Goal: Information Seeking & Learning: Find specific fact

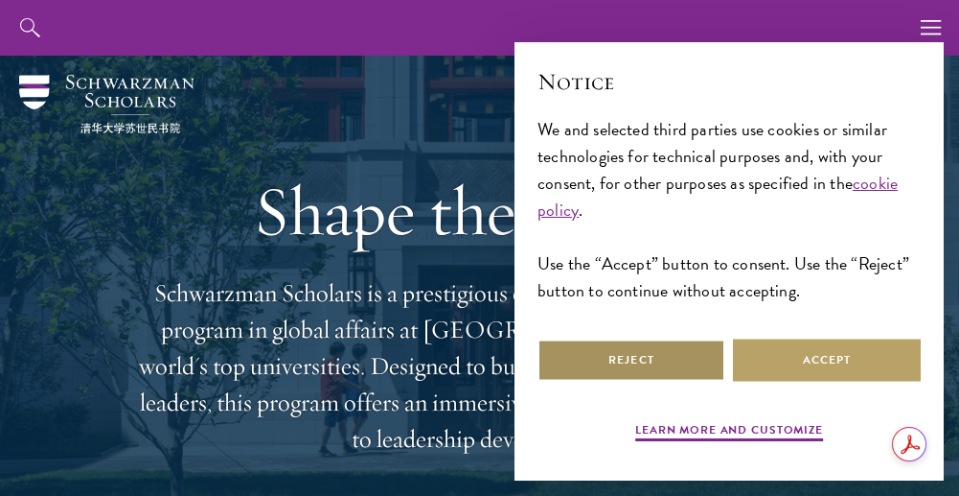
click at [625, 361] on button "Reject" at bounding box center [632, 359] width 188 height 43
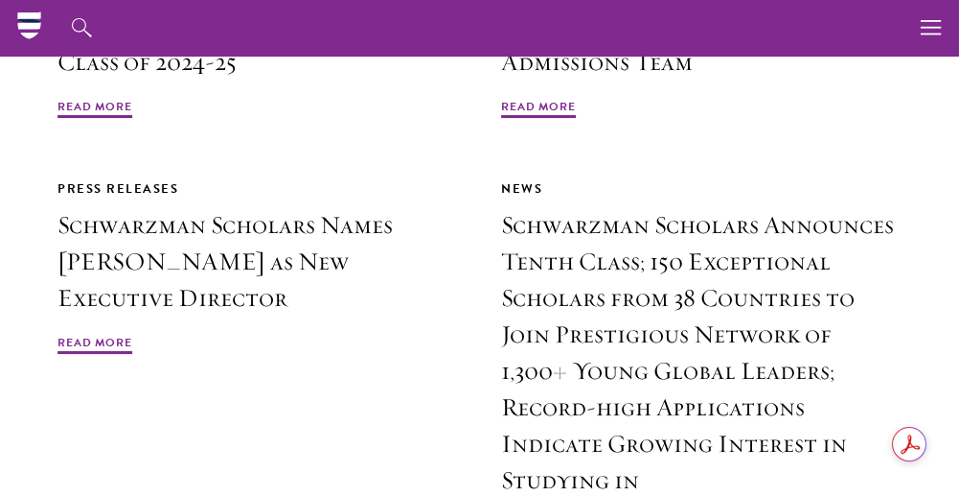
scroll to position [4393, 0]
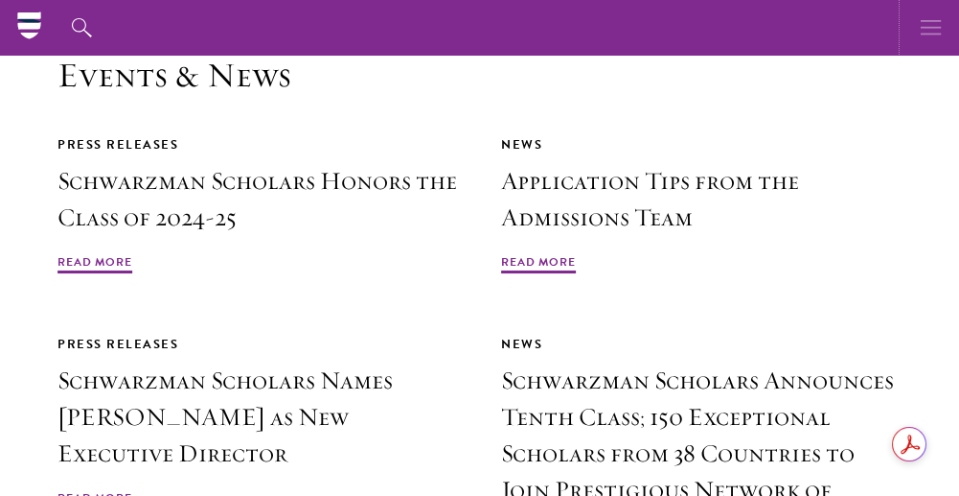
click at [946, 32] on button "button" at bounding box center [932, 28] width 56 height 56
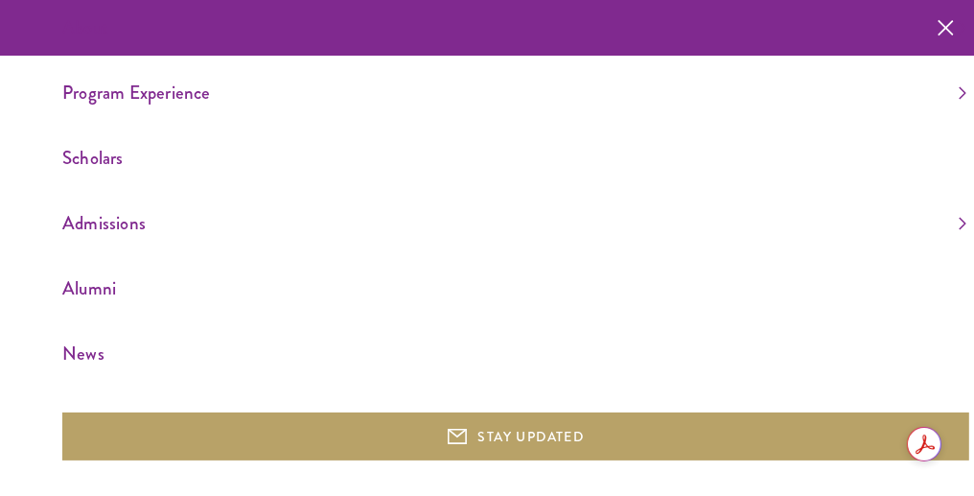
scroll to position [0, 0]
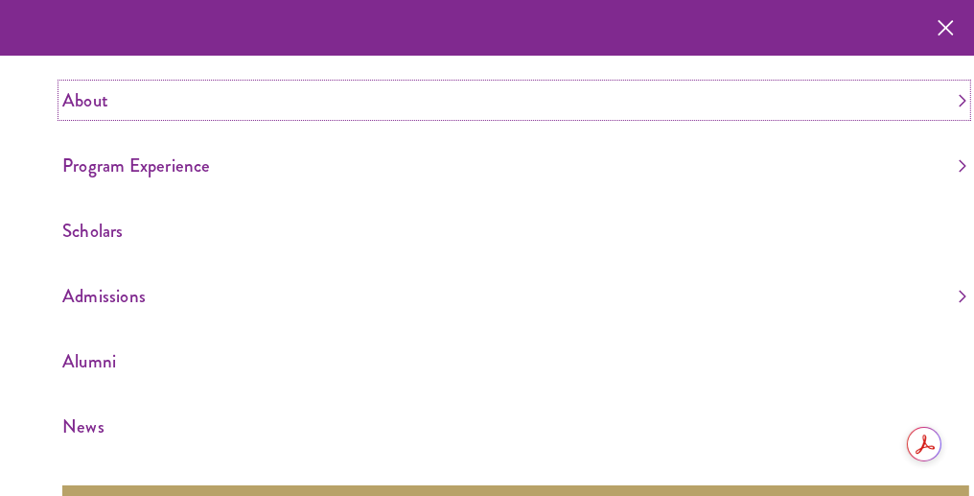
click at [93, 95] on link "About" at bounding box center [514, 100] width 904 height 32
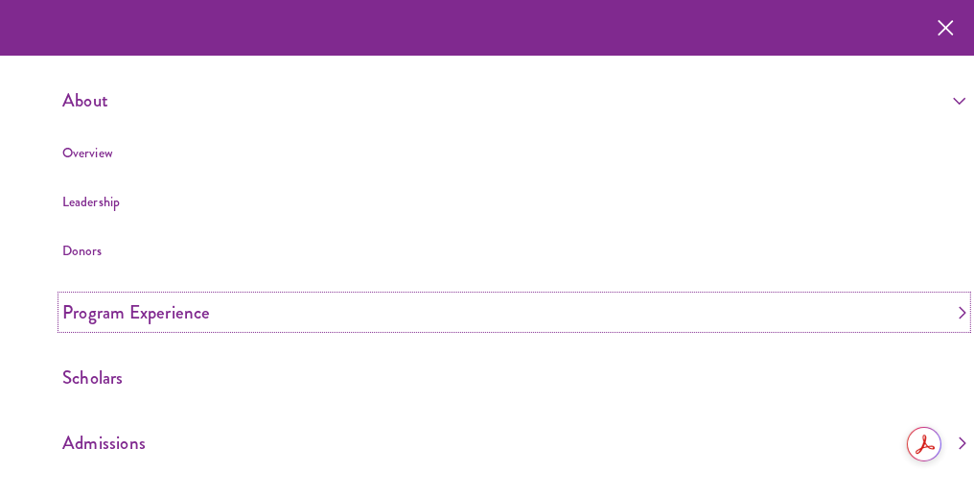
click at [104, 311] on link "Program Experience" at bounding box center [514, 312] width 904 height 32
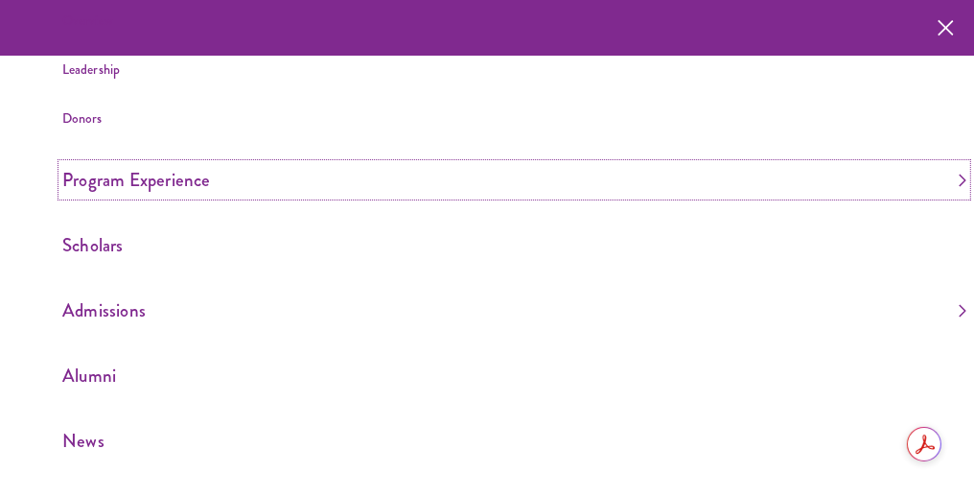
scroll to position [150, 0]
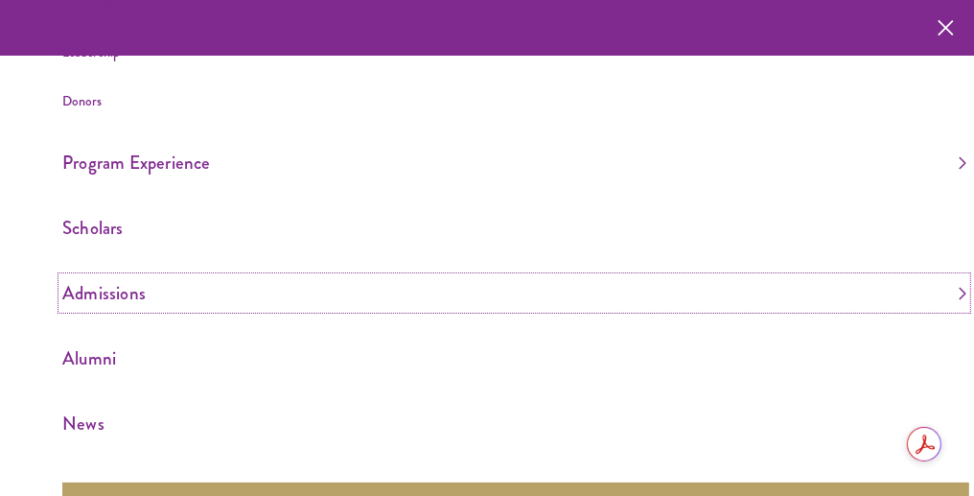
click at [127, 288] on link "Admissions" at bounding box center [514, 293] width 904 height 32
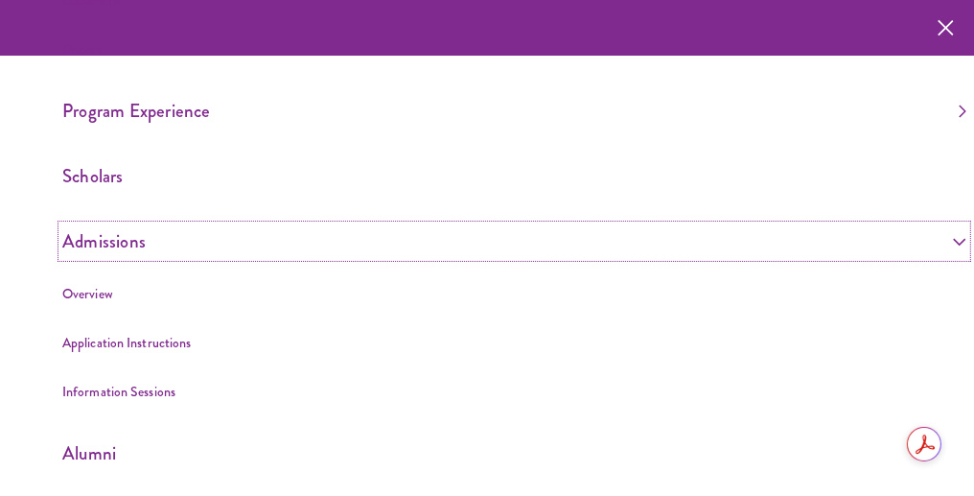
scroll to position [237, 0]
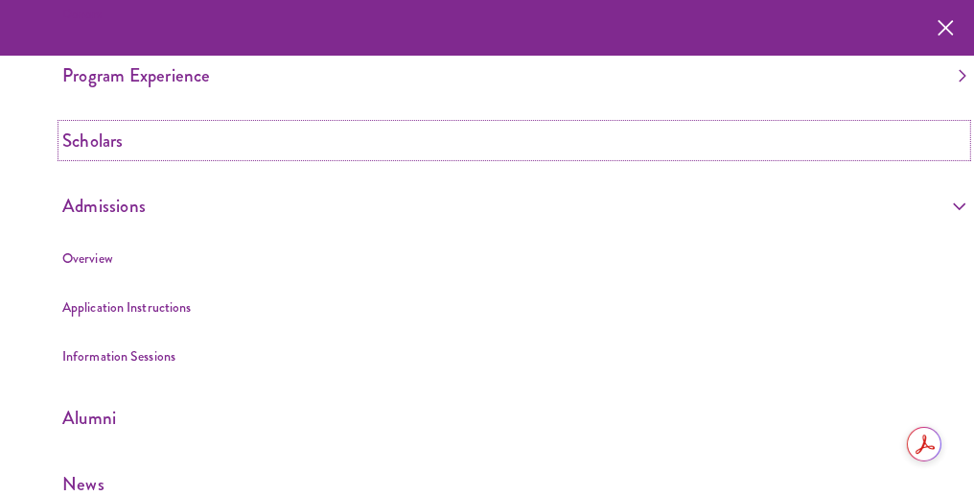
click at [104, 150] on link "Scholars" at bounding box center [514, 141] width 904 height 32
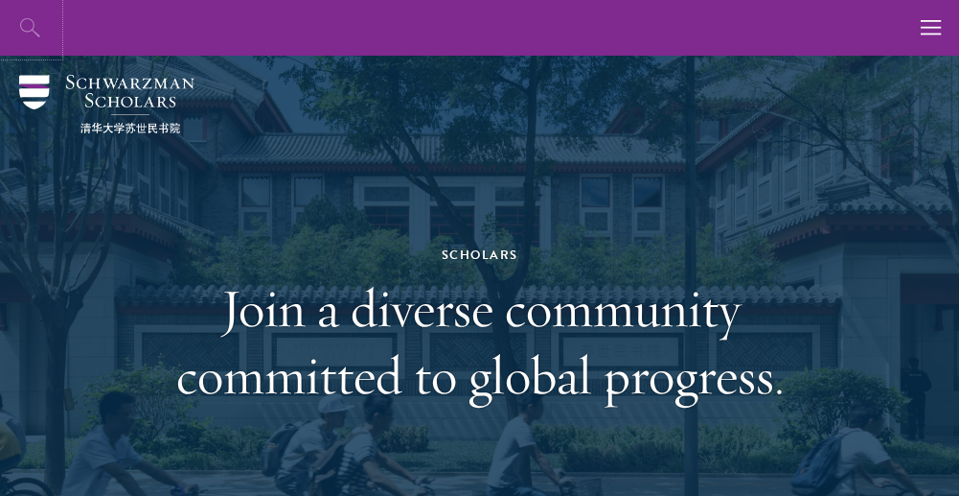
click at [28, 24] on icon "button" at bounding box center [30, 27] width 23 height 23
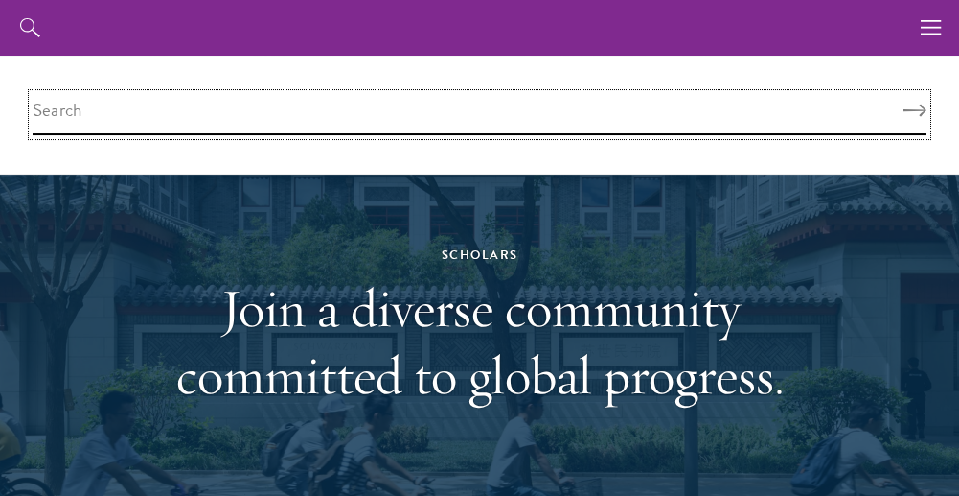
paste input "Amo-AgyemangCharles"
type input "Amo-AgyemangCharles"
click at [904, 104] on button "Search" at bounding box center [915, 110] width 23 height 13
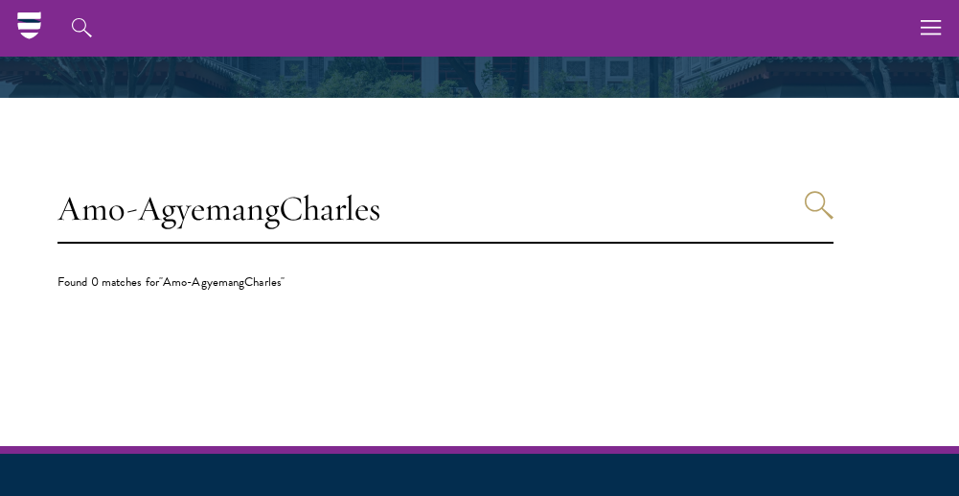
scroll to position [394, 0]
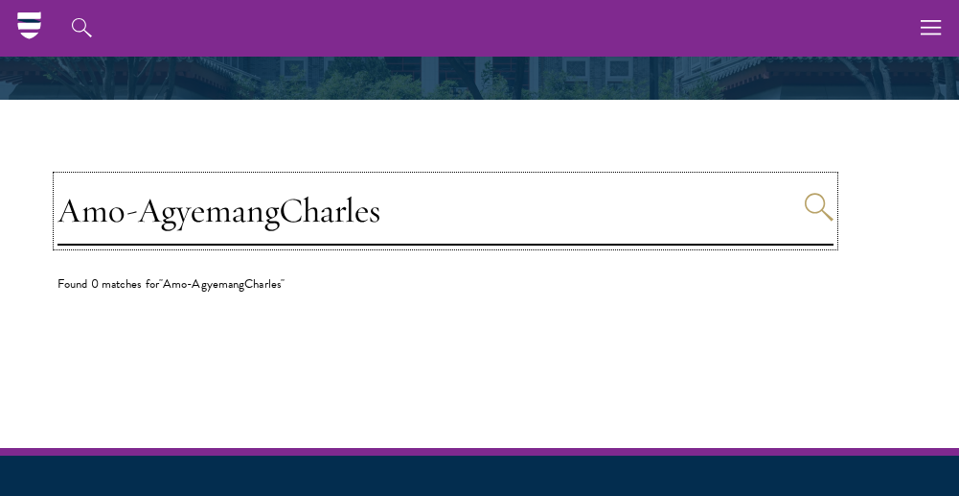
click at [280, 213] on input "Amo-AgyemangCharles" at bounding box center [446, 210] width 776 height 69
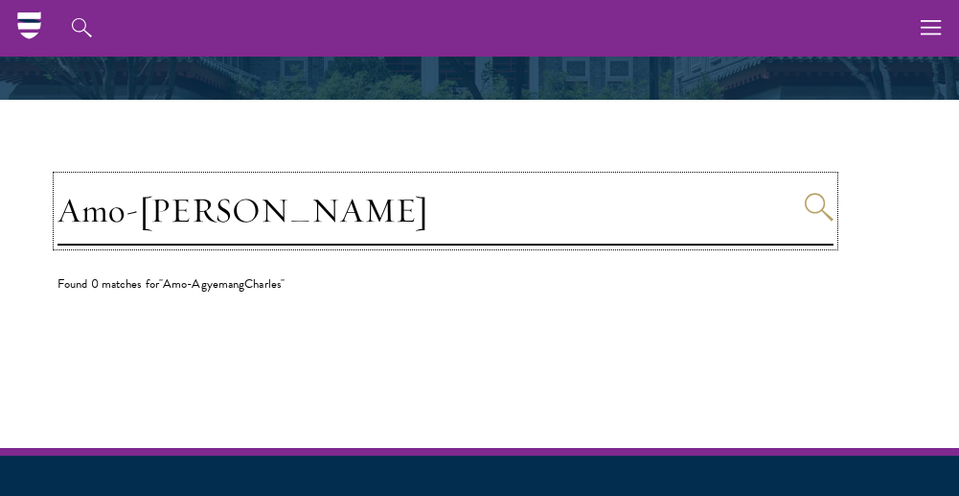
type input "Amo-Agyemang Charles"
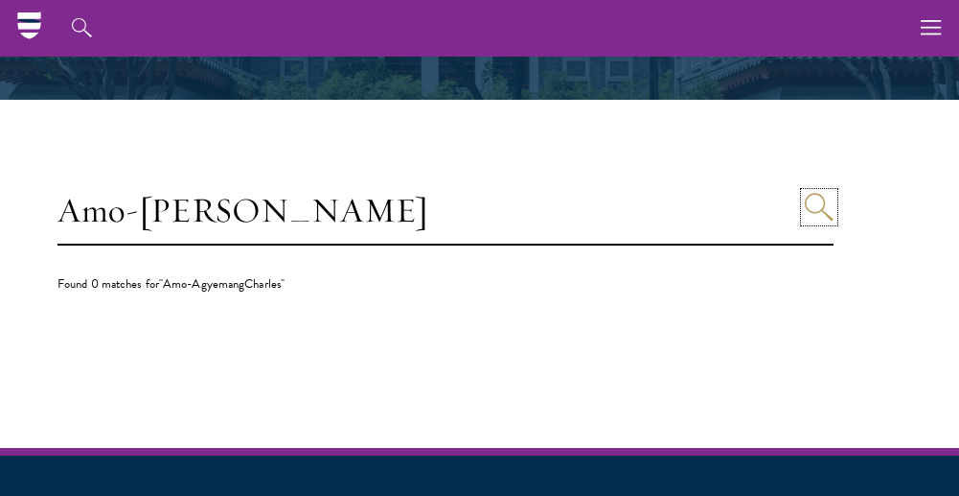
click at [824, 205] on icon "Search" at bounding box center [819, 207] width 29 height 29
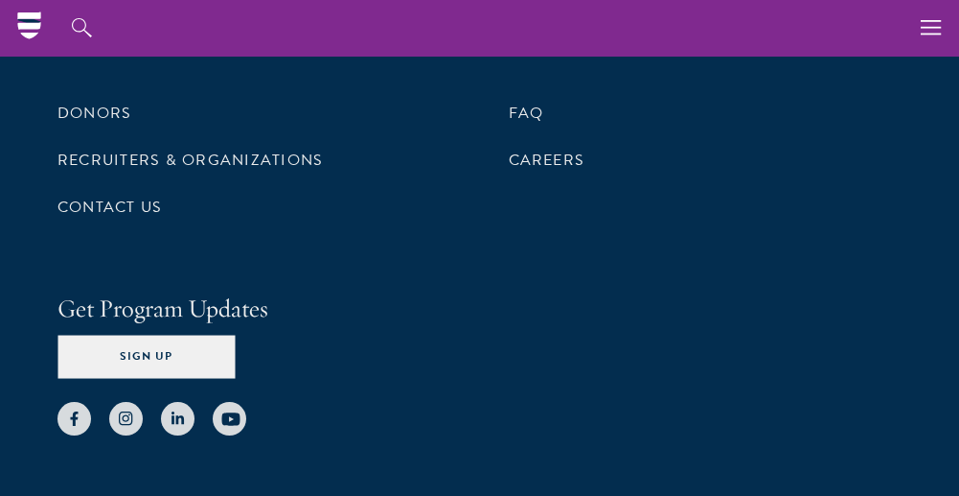
scroll to position [970, 0]
click at [134, 200] on link "Contact Us" at bounding box center [110, 207] width 104 height 23
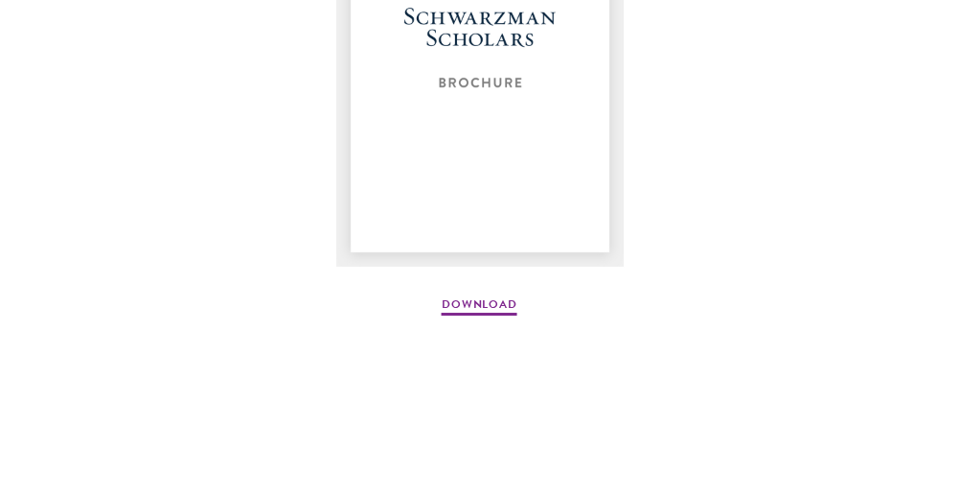
scroll to position [2813, 0]
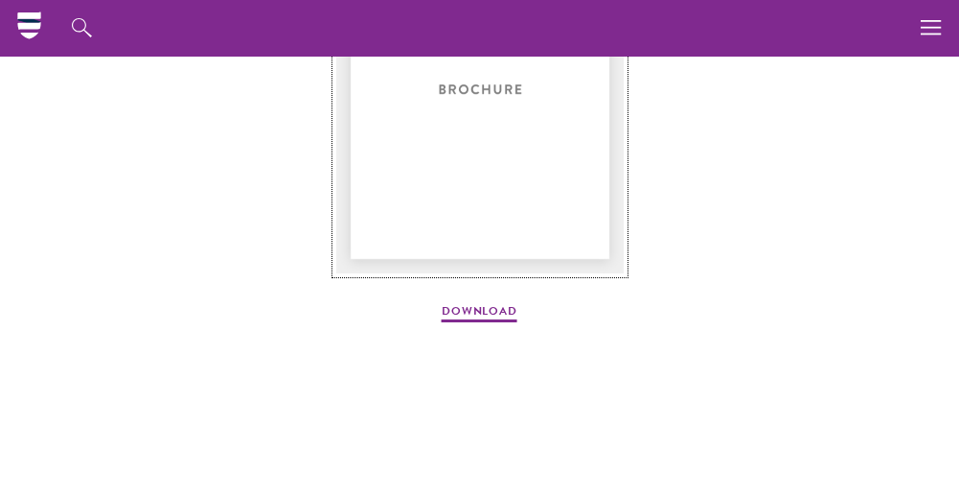
click at [438, 192] on img at bounding box center [480, 81] width 288 height 383
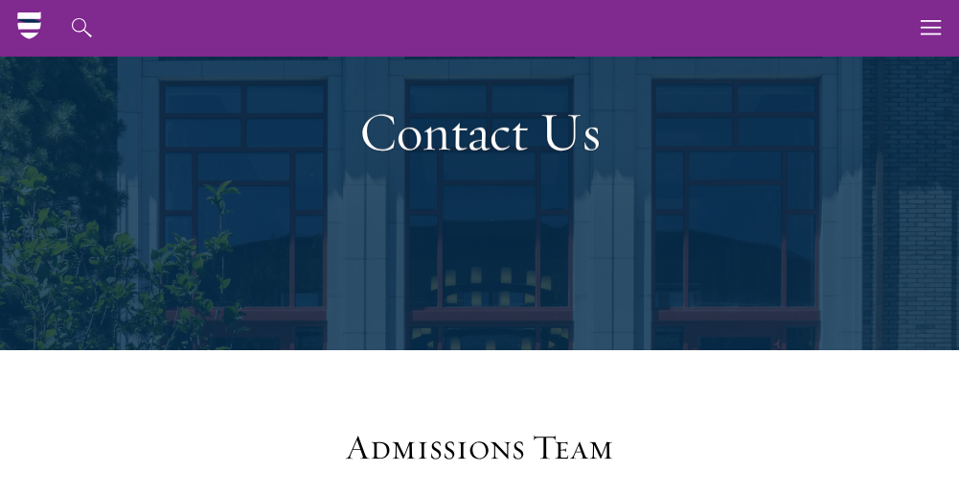
scroll to position [0, 0]
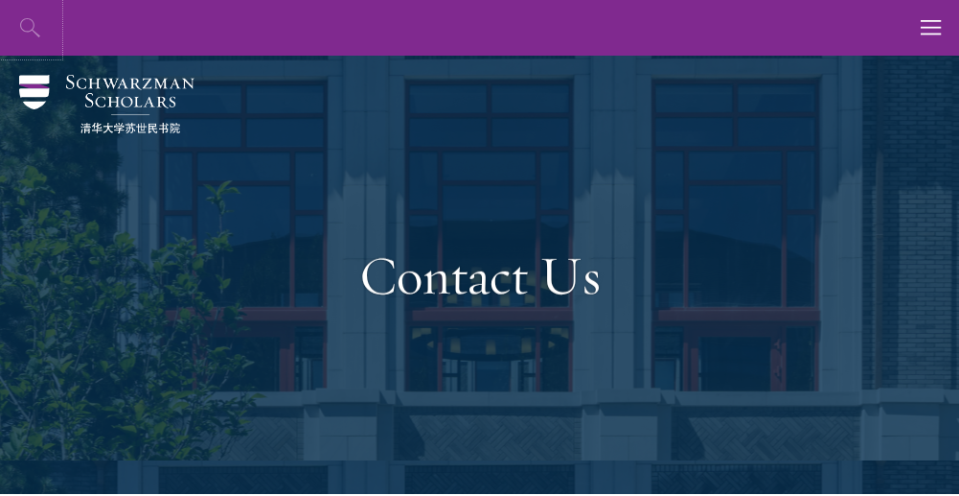
click at [30, 28] on icon "button" at bounding box center [30, 27] width 23 height 23
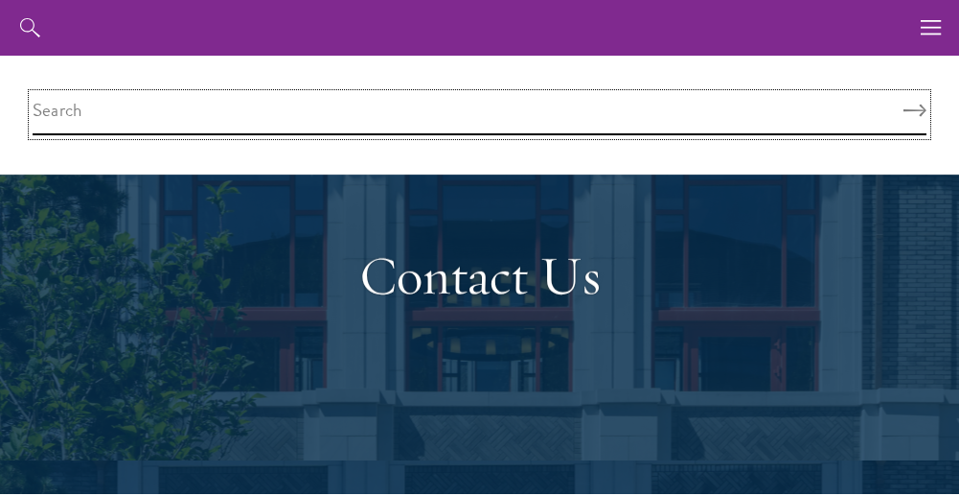
click at [87, 108] on input "search" at bounding box center [480, 114] width 894 height 41
type input "teachers"
click at [904, 104] on button "Search" at bounding box center [915, 110] width 23 height 13
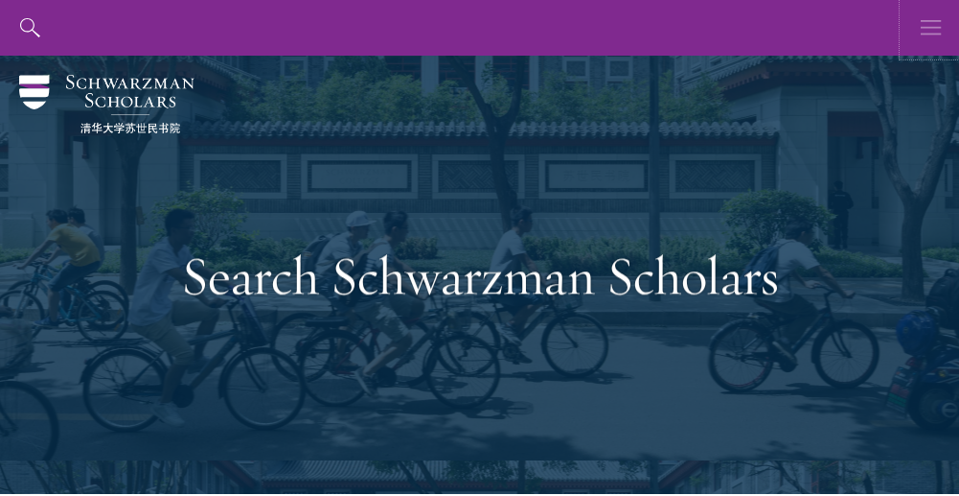
click at [931, 28] on icon "button" at bounding box center [931, 28] width 21 height 56
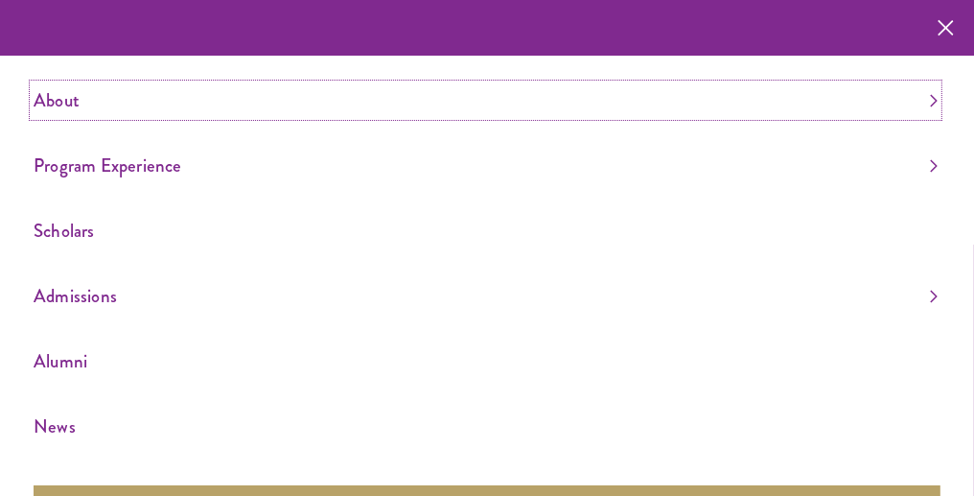
click at [45, 93] on link "About" at bounding box center [486, 100] width 904 height 32
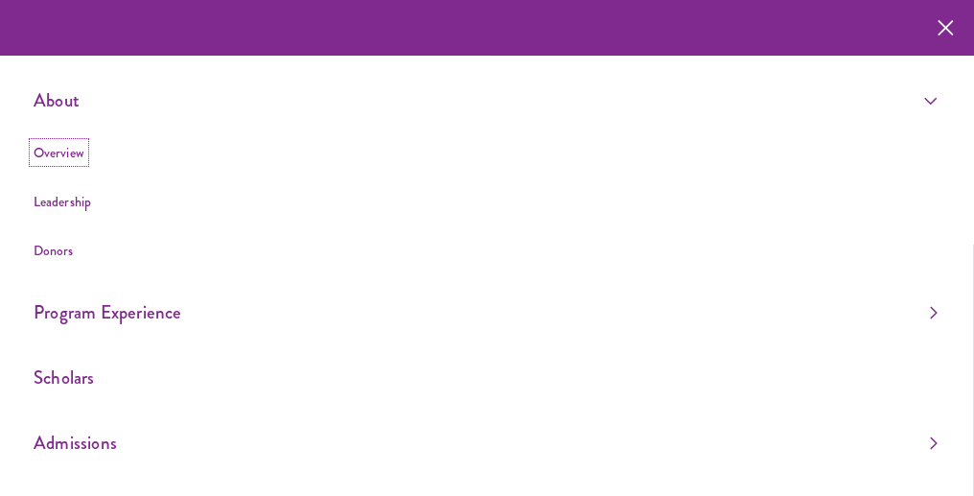
click at [72, 150] on link "Overview" at bounding box center [59, 152] width 51 height 19
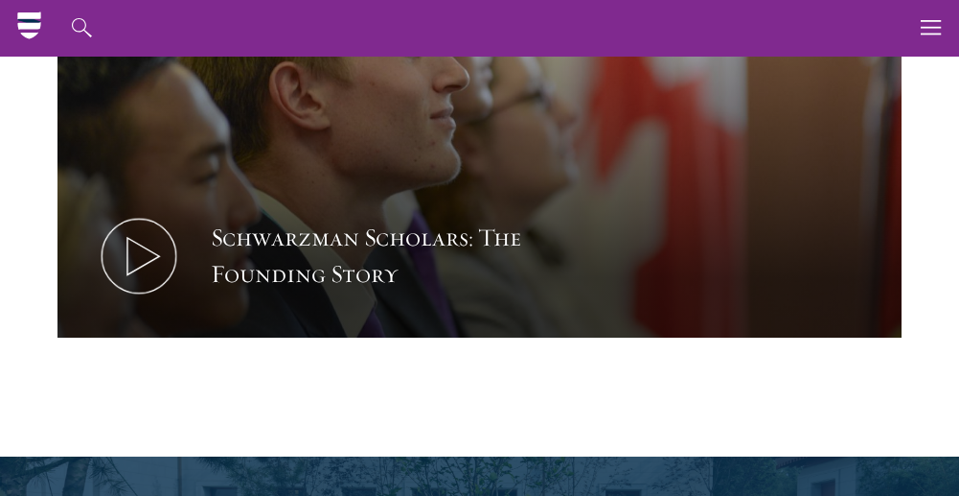
scroll to position [2436, 0]
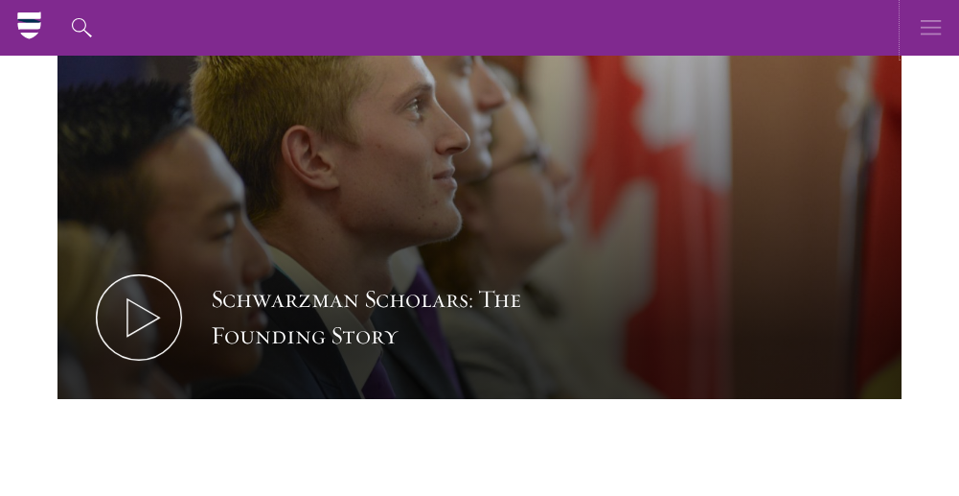
click at [934, 23] on icon "button" at bounding box center [931, 28] width 21 height 56
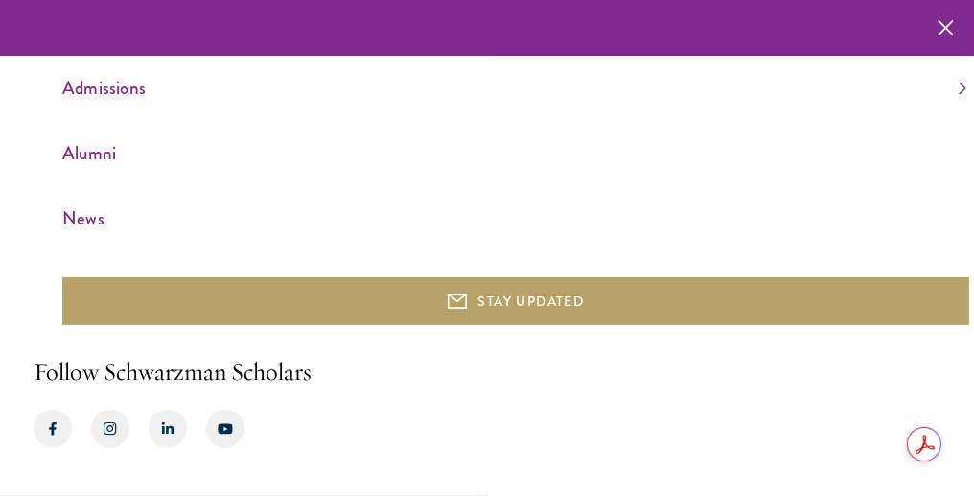
scroll to position [0, 0]
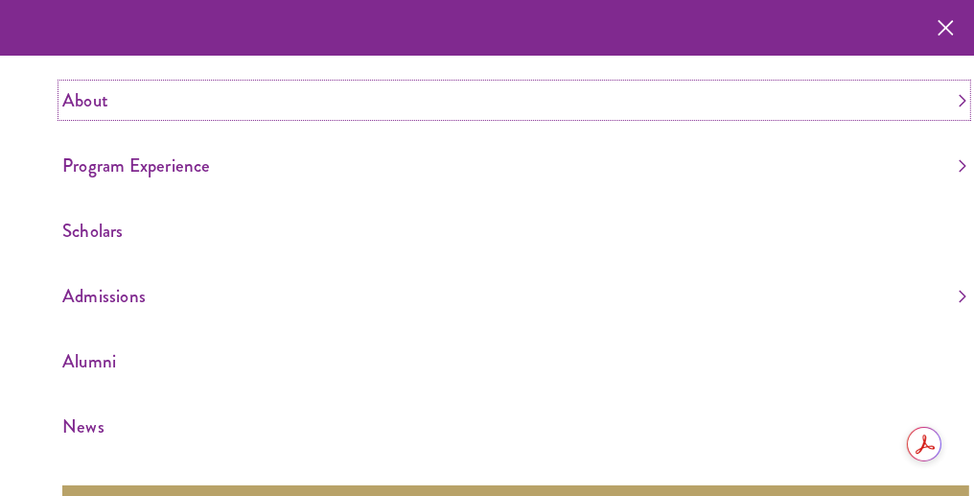
click at [244, 108] on link "About" at bounding box center [514, 100] width 904 height 32
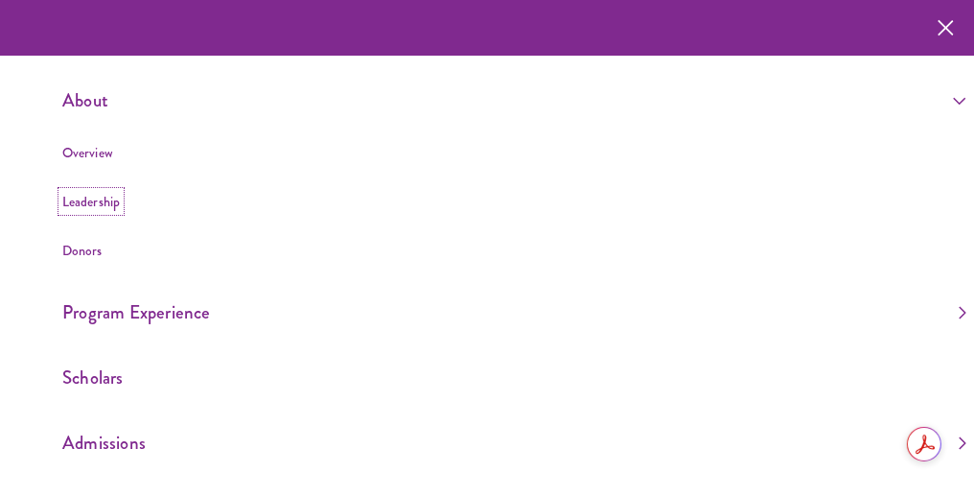
click at [81, 205] on link "Leadership" at bounding box center [91, 201] width 58 height 19
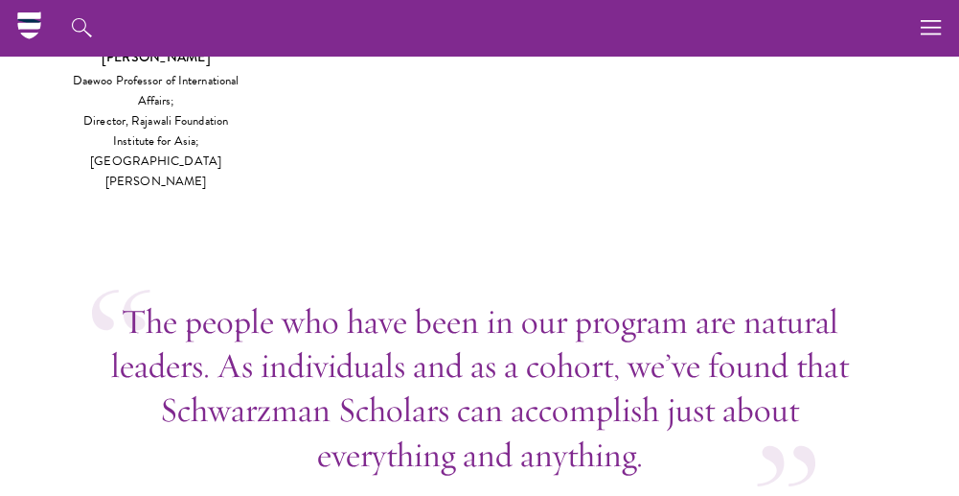
scroll to position [6229, 0]
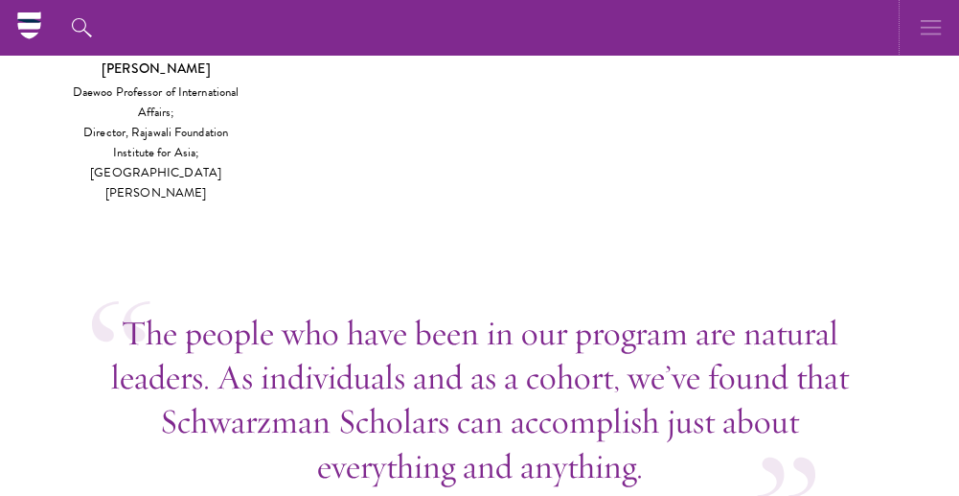
click at [929, 27] on use "button" at bounding box center [931, 27] width 20 height 14
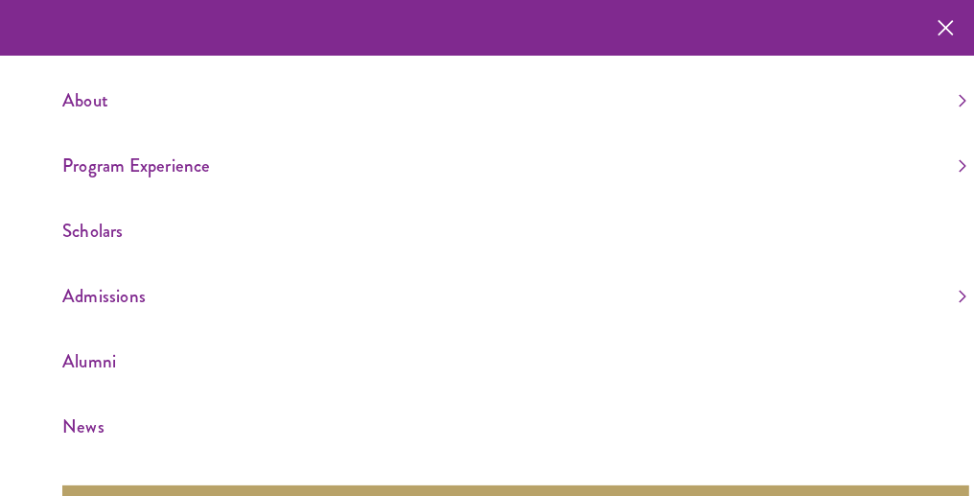
scroll to position [1, 0]
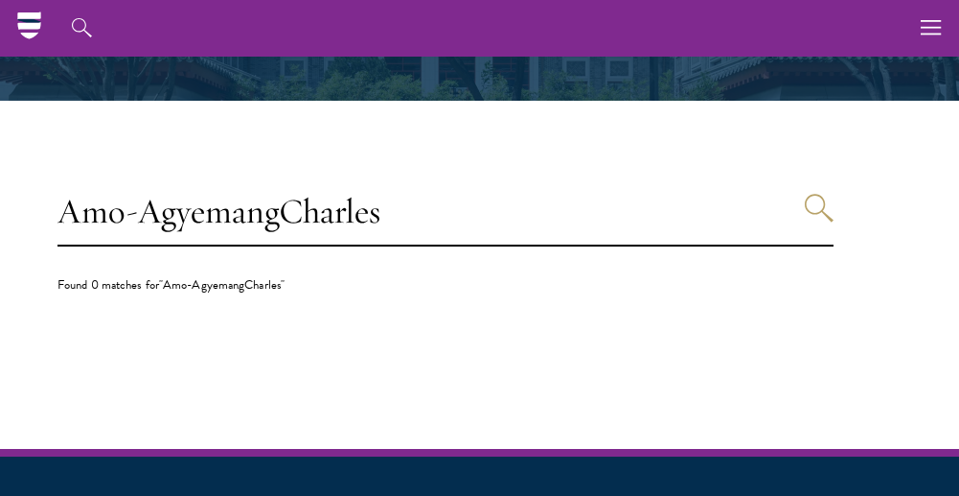
scroll to position [394, 0]
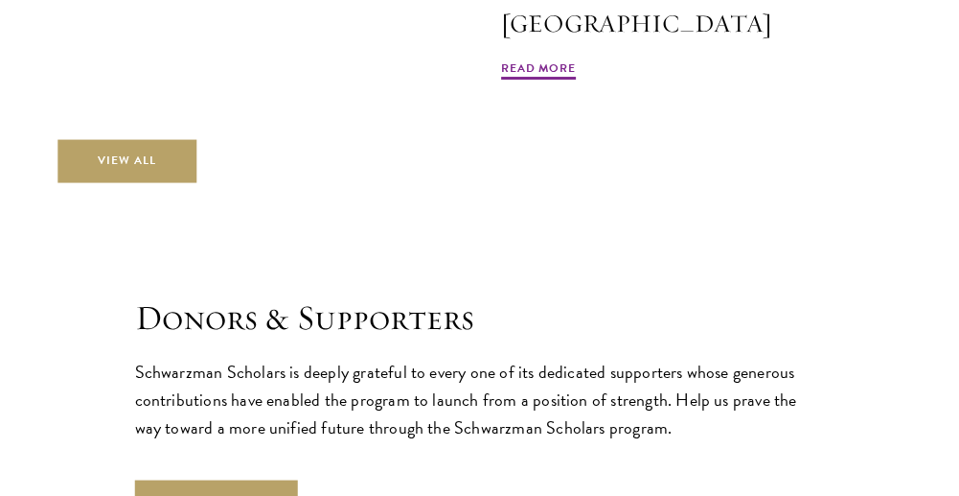
scroll to position [4349, 0]
